Goal: Task Accomplishment & Management: Manage account settings

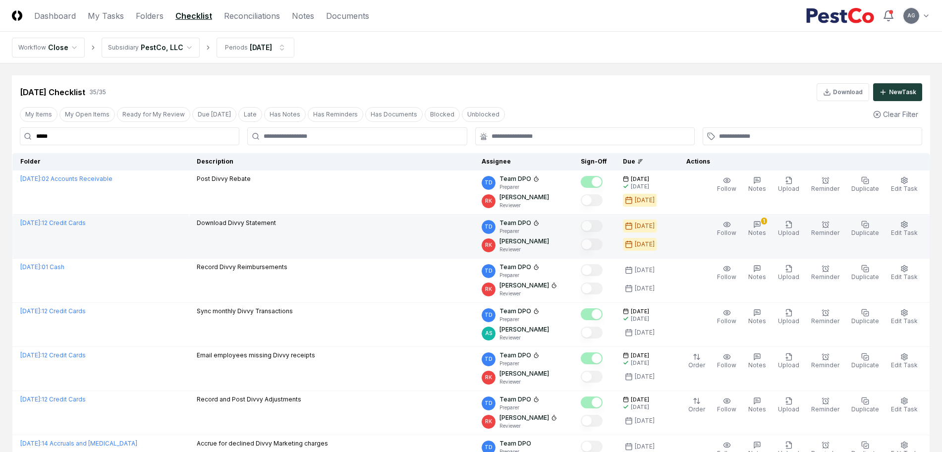
scroll to position [62, 0]
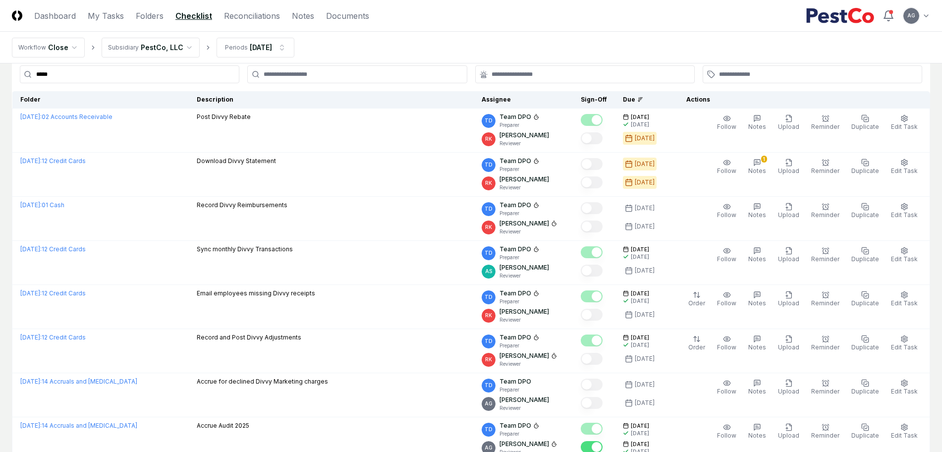
scroll to position [62, 0]
click at [259, 19] on link "Reconciliations" at bounding box center [252, 16] width 56 height 12
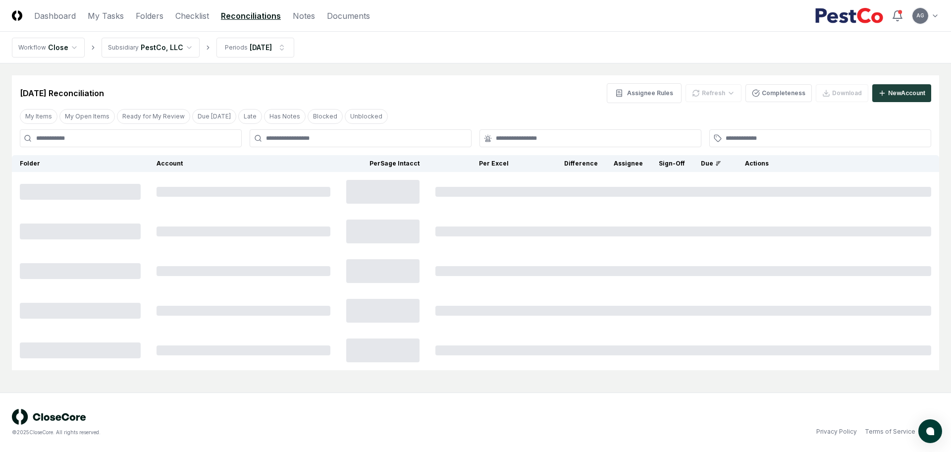
click at [341, 144] on div at bounding box center [361, 138] width 222 height 18
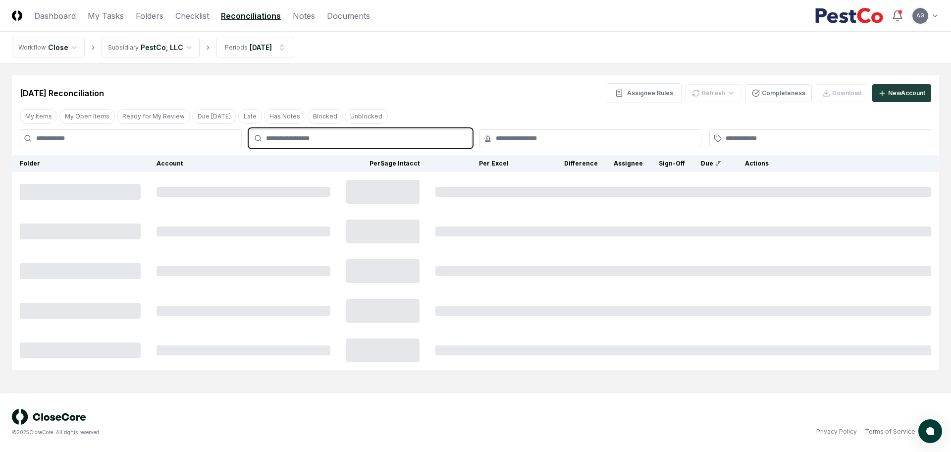
click at [340, 139] on input "text" at bounding box center [365, 138] width 199 height 9
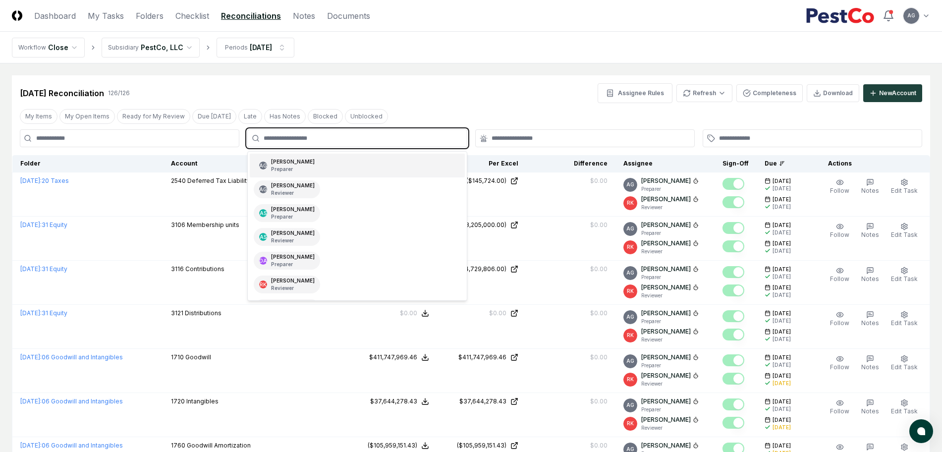
click at [339, 164] on div "AG Angelique Cotez Garcia Preparer" at bounding box center [357, 166] width 214 height 24
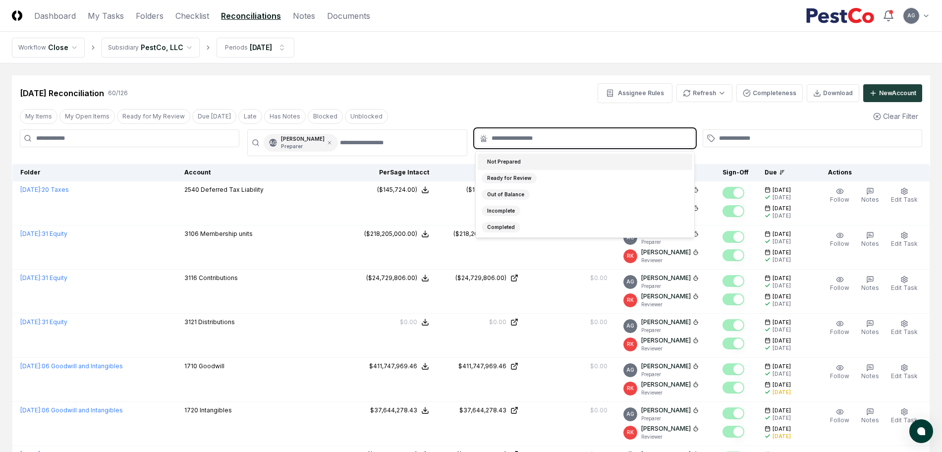
click at [527, 141] on input "text" at bounding box center [589, 138] width 197 height 9
click at [525, 161] on div "Not Prepared" at bounding box center [584, 162] width 214 height 16
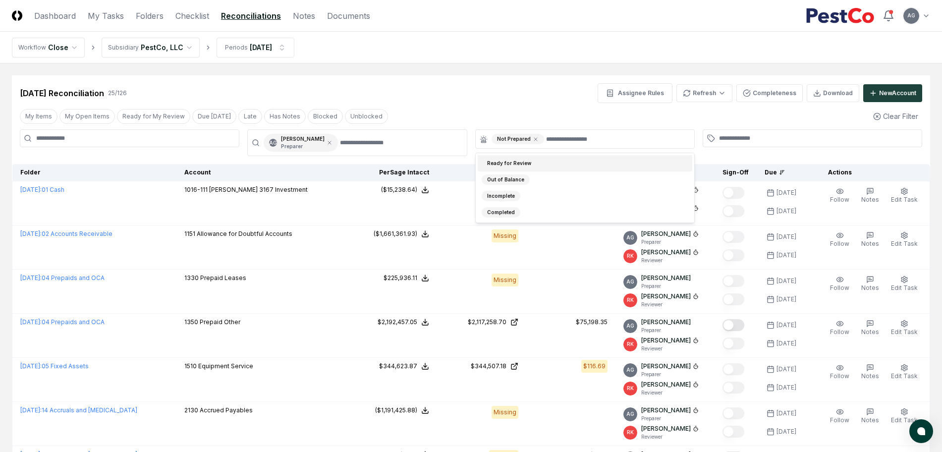
click at [493, 84] on div "Sep 2025 Reconciliation 25 / 126 Assignee Rules Refresh Completeness Download N…" at bounding box center [471, 93] width 902 height 20
